Goal: Task Accomplishment & Management: Manage account settings

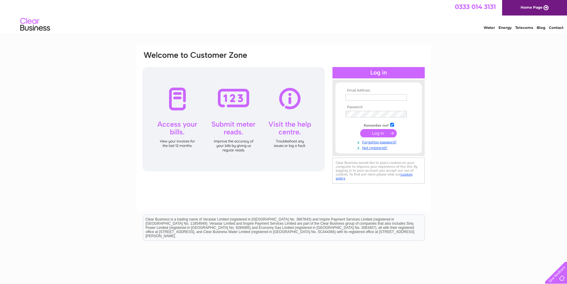
type input "azchempharma@gmail.com"
click at [382, 133] on input "submit" at bounding box center [378, 133] width 37 height 8
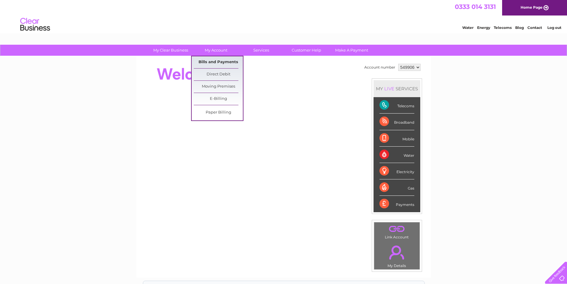
click at [217, 62] on link "Bills and Payments" at bounding box center [218, 62] width 49 height 12
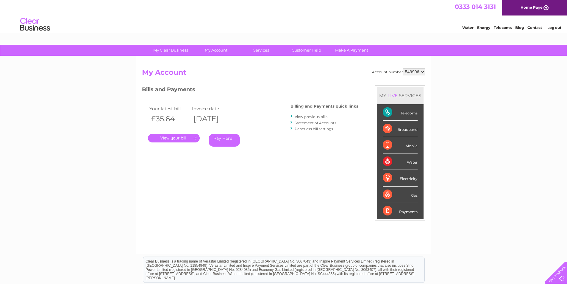
click at [174, 140] on link "." at bounding box center [174, 138] width 52 height 9
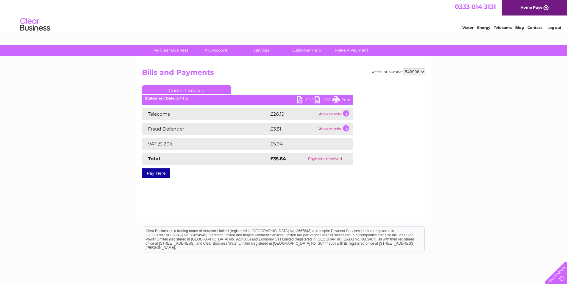
click at [346, 98] on link "Print" at bounding box center [342, 100] width 18 height 9
